Goal: Information Seeking & Learning: Check status

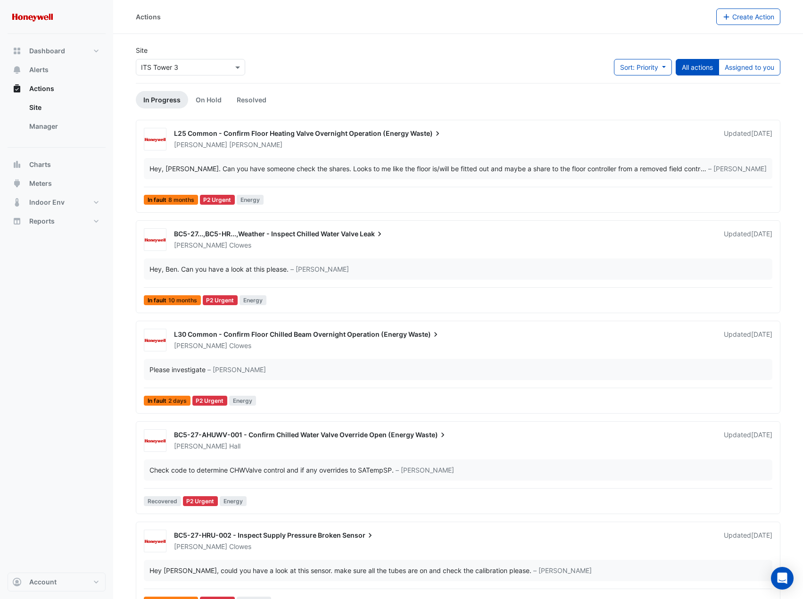
click at [158, 64] on input "text" at bounding box center [181, 68] width 80 height 10
click at [170, 84] on span "ITS Tower 1" at bounding box center [162, 88] width 36 height 8
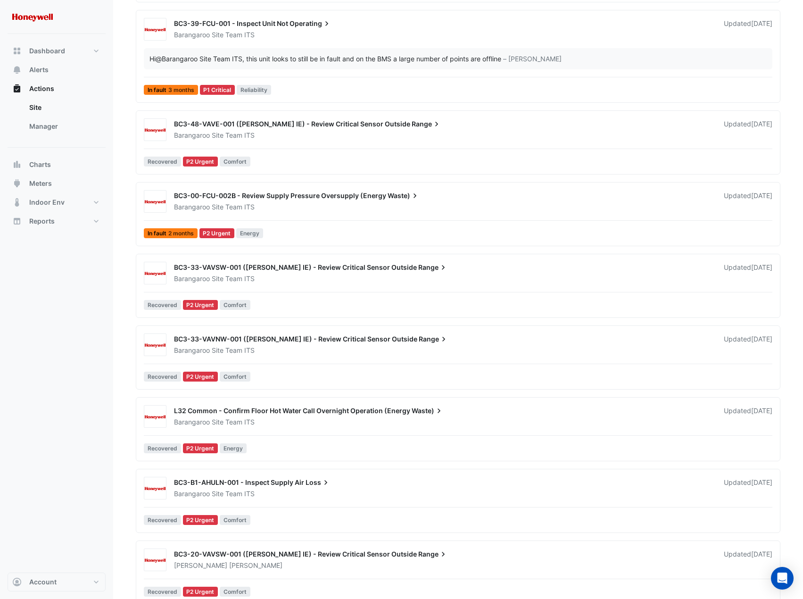
scroll to position [283, 0]
click at [377, 337] on span "BC3-33-VAVNW-001 ([PERSON_NAME] IE) - Review Critical Sensor Outside" at bounding box center [295, 338] width 243 height 8
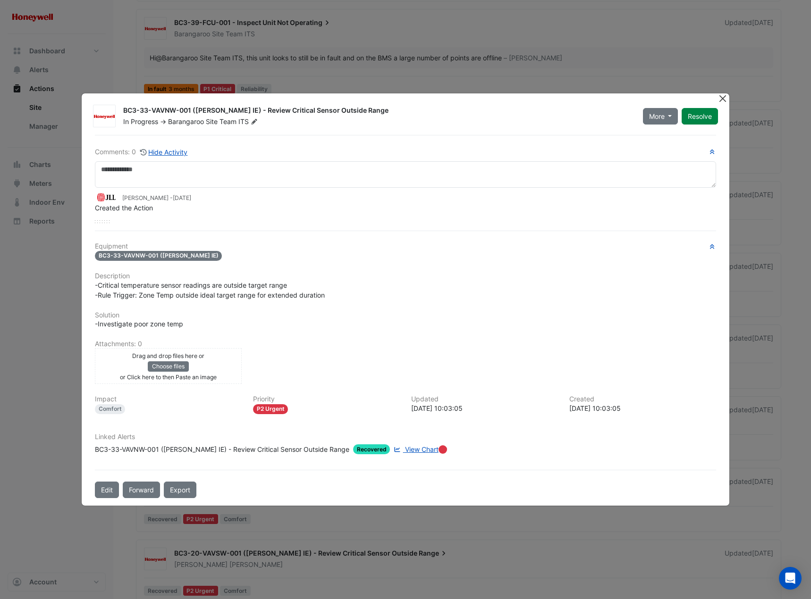
click at [719, 100] on button "Close" at bounding box center [722, 98] width 10 height 10
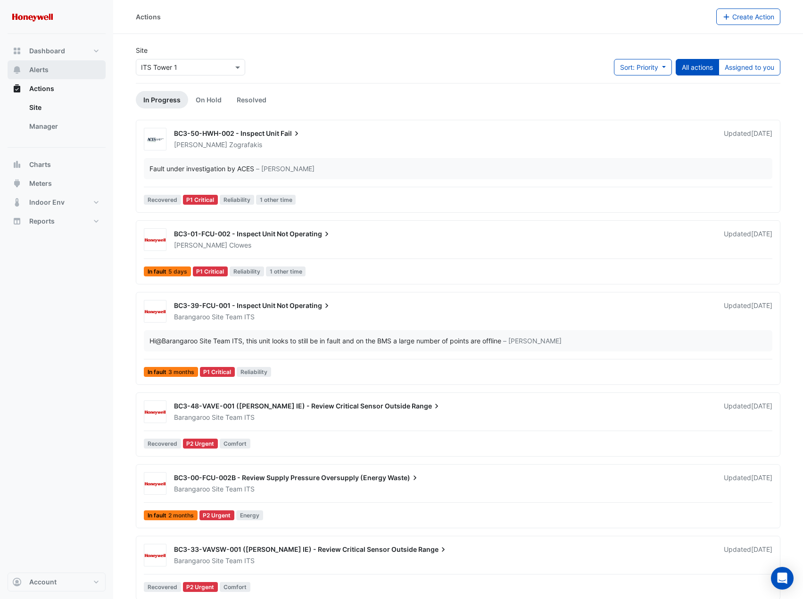
click at [48, 66] on span "Alerts" at bounding box center [38, 69] width 19 height 9
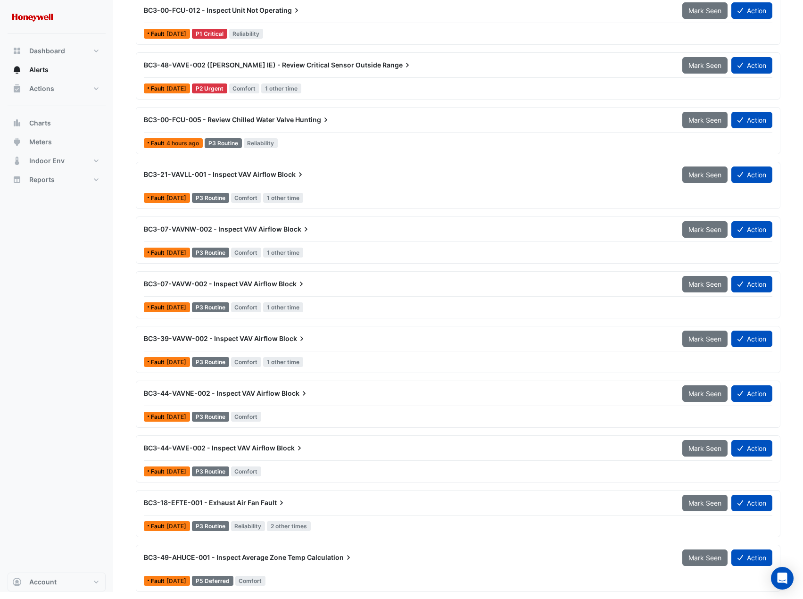
scroll to position [123, 0]
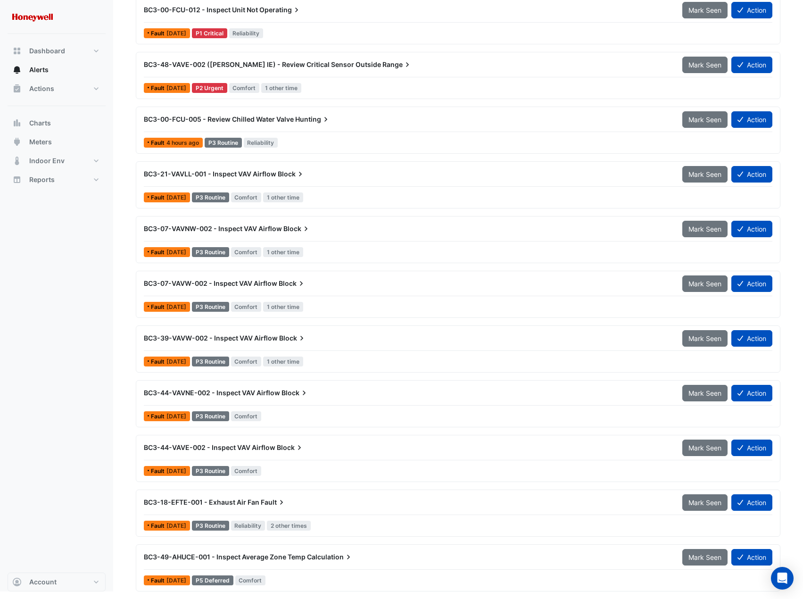
click at [239, 557] on span "BC3-49-AHUCE-001 - Inspect Average Zone Temp" at bounding box center [225, 557] width 162 height 8
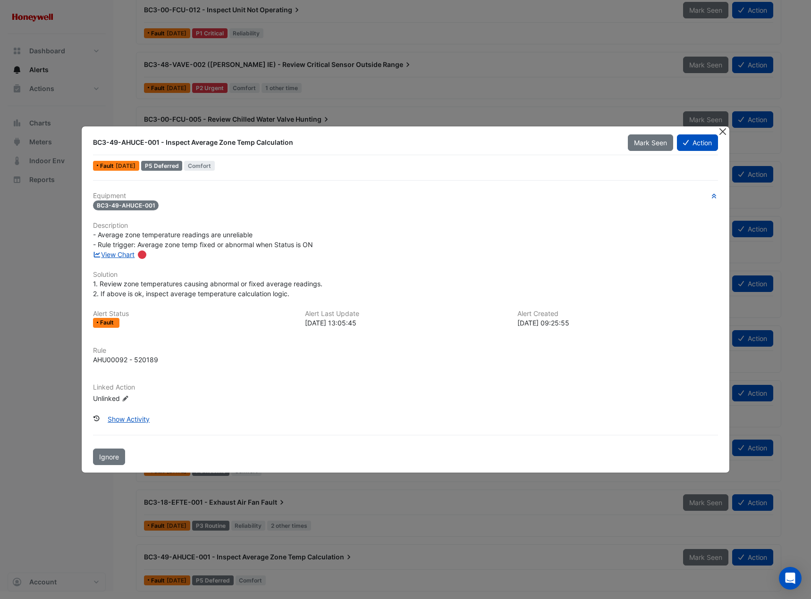
click at [717, 130] on button "Close" at bounding box center [722, 131] width 10 height 10
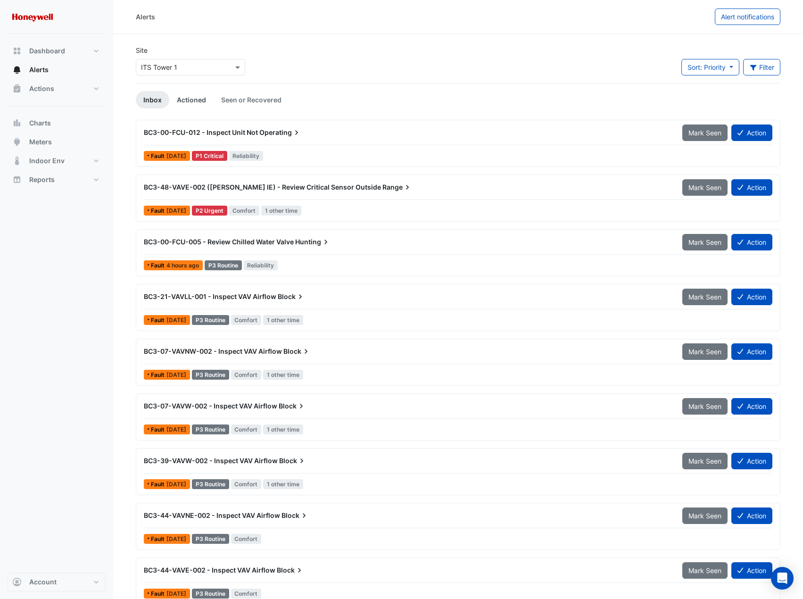
click at [198, 95] on link "Actioned" at bounding box center [191, 99] width 44 height 17
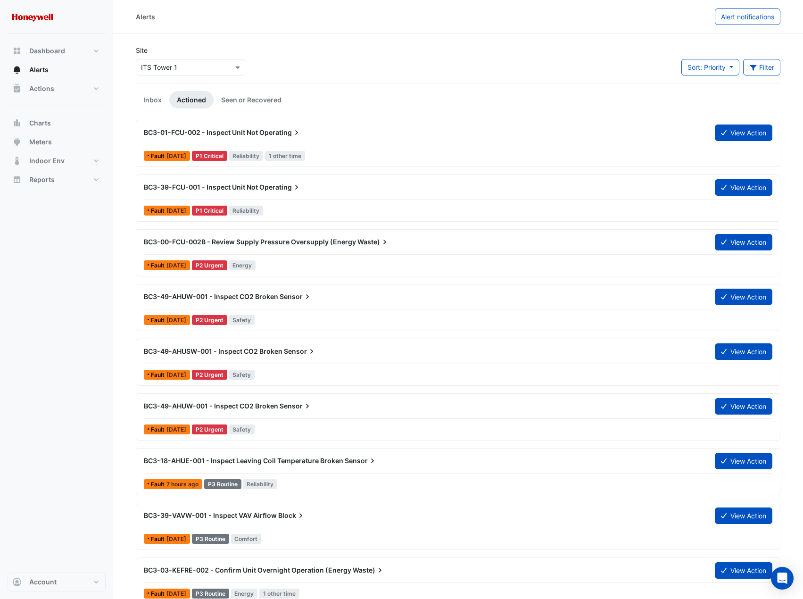
click at [423, 45] on div "Site × ITS Tower 1 Sort: Priority Priority Updated Filter Title Priority Filter…" at bounding box center [458, 64] width 656 height 38
click at [713, 70] on span "Sort: Priority" at bounding box center [707, 67] width 38 height 8
click at [721, 101] on li "Updated" at bounding box center [718, 101] width 75 height 14
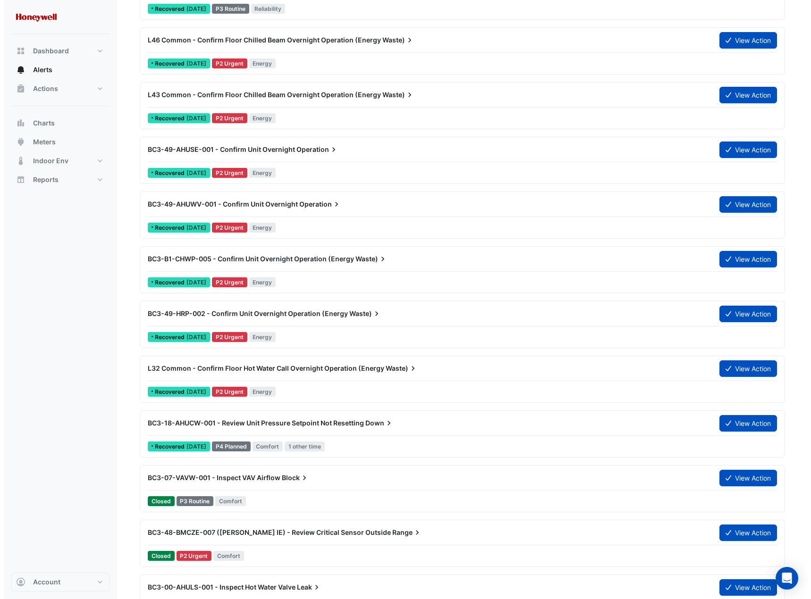
scroll to position [1578, 0]
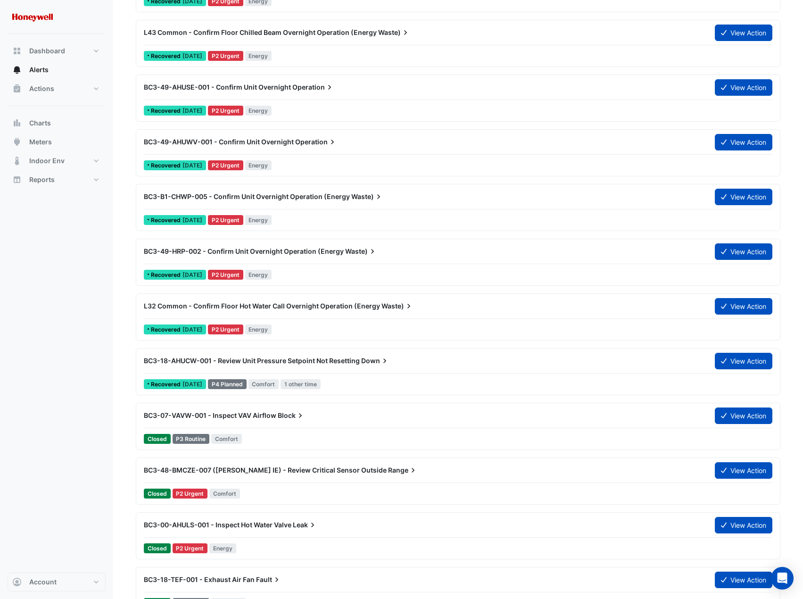
click at [334, 471] on span "BC3-48-BMCZE-007 ([PERSON_NAME] IE) - Review Critical Sensor Outside" at bounding box center [265, 470] width 243 height 8
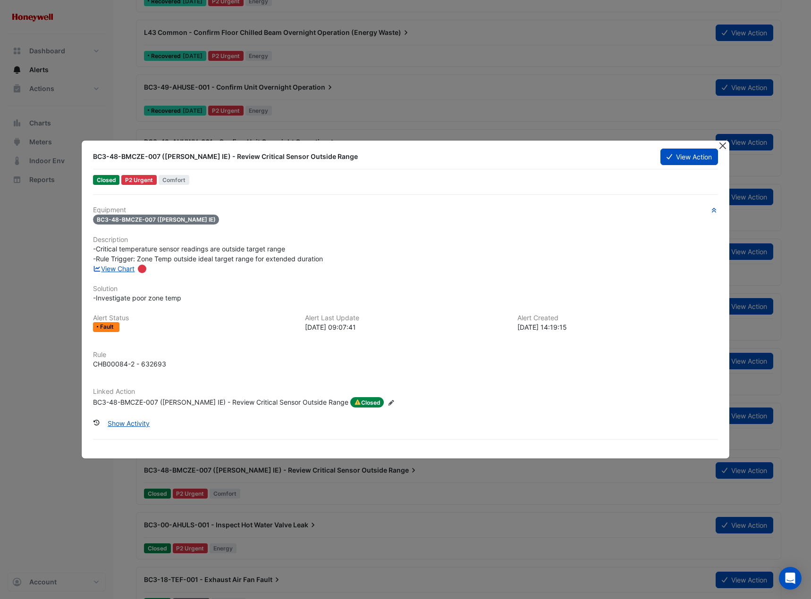
click at [726, 148] on button "Close" at bounding box center [722, 146] width 10 height 10
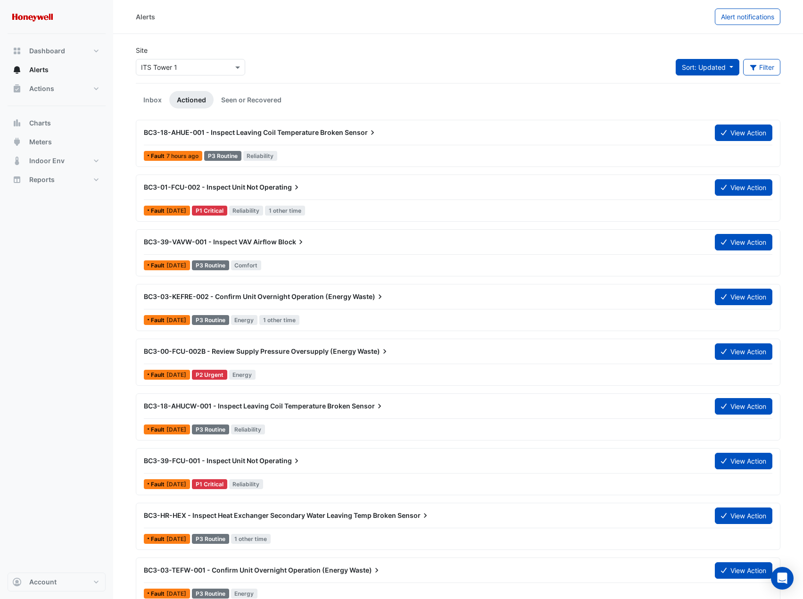
click at [708, 72] on button "Sort: Updated" at bounding box center [708, 67] width 64 height 17
click at [767, 65] on button "Filter" at bounding box center [763, 67] width 38 height 17
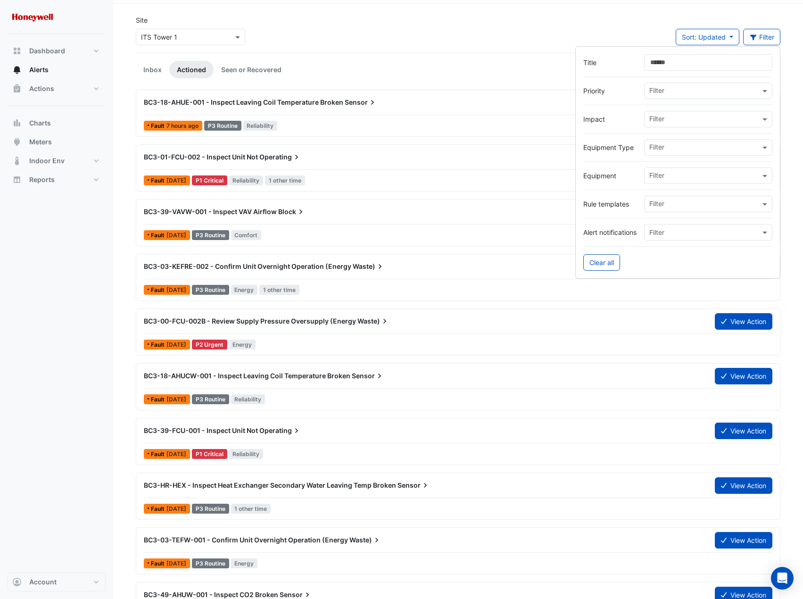
scroll to position [47, 0]
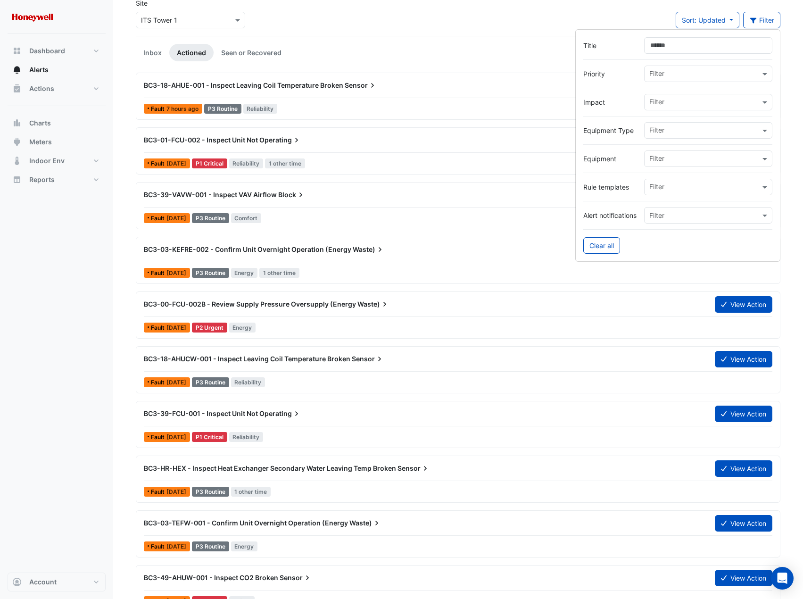
click at [430, 22] on div "Site × ITS Tower 1 Sort: Updated Priority Updated Filter" at bounding box center [458, 17] width 656 height 38
